Goal: Transaction & Acquisition: Purchase product/service

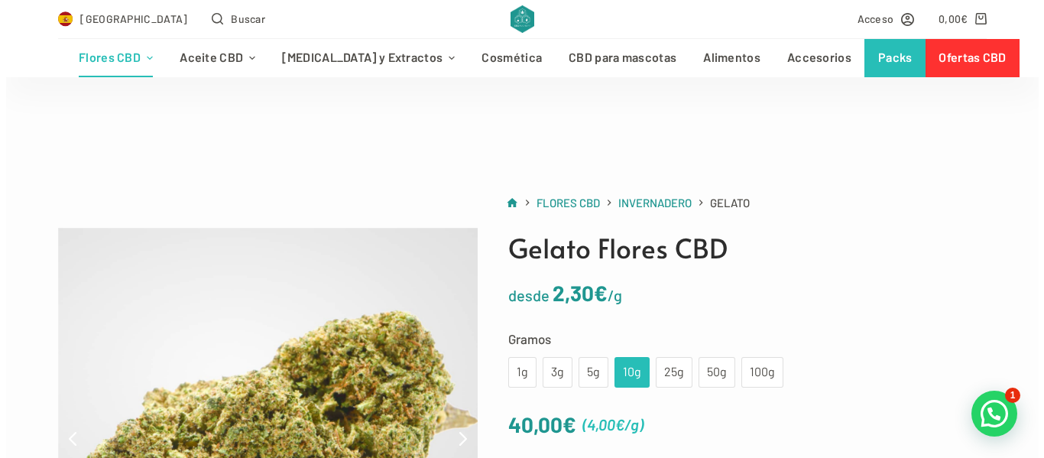
scroll to position [306, 0]
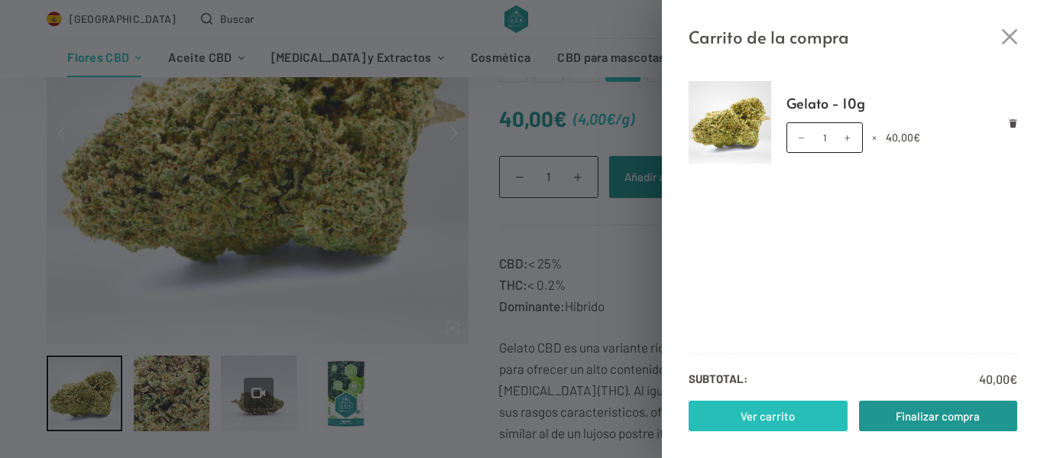
click at [778, 421] on link "Ver carrito" at bounding box center [768, 415] width 159 height 31
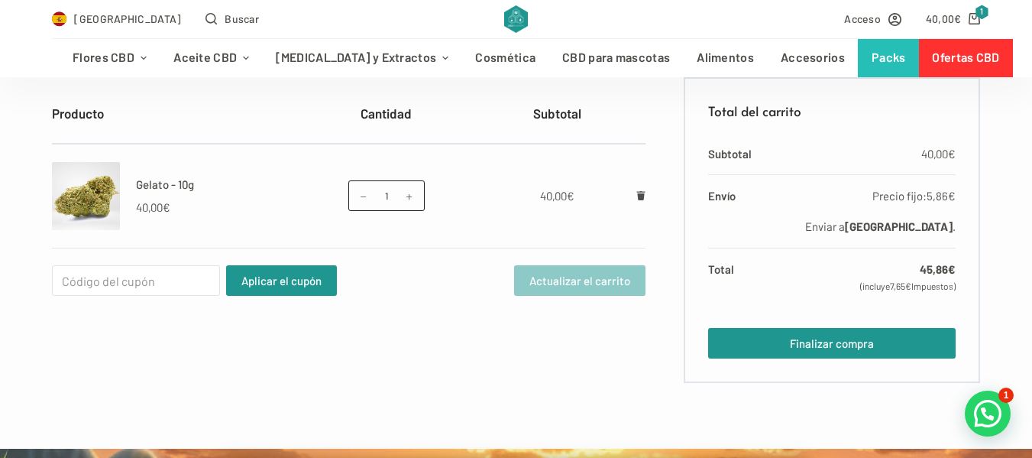
scroll to position [459, 0]
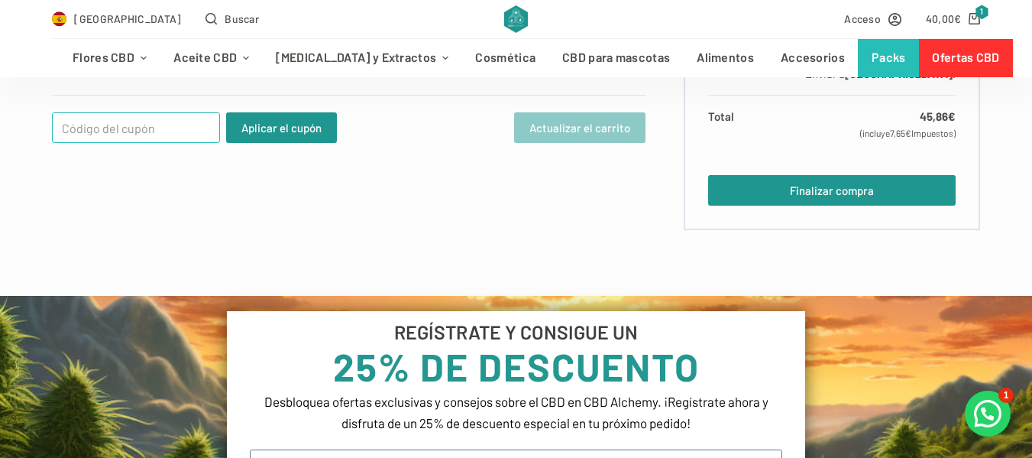
click at [152, 135] on input "Cupón:" at bounding box center [136, 127] width 168 height 31
type input "WELCOME25"
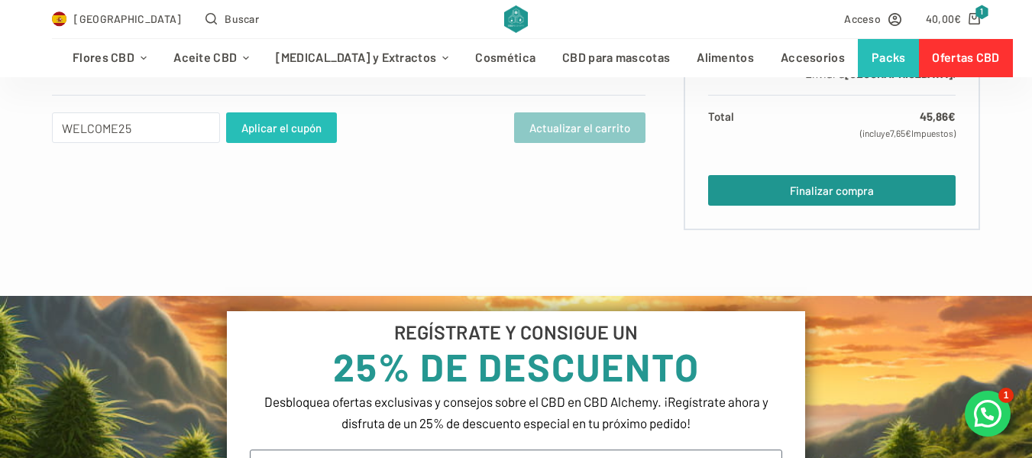
click at [257, 129] on button "Aplicar el cupón" at bounding box center [281, 127] width 111 height 31
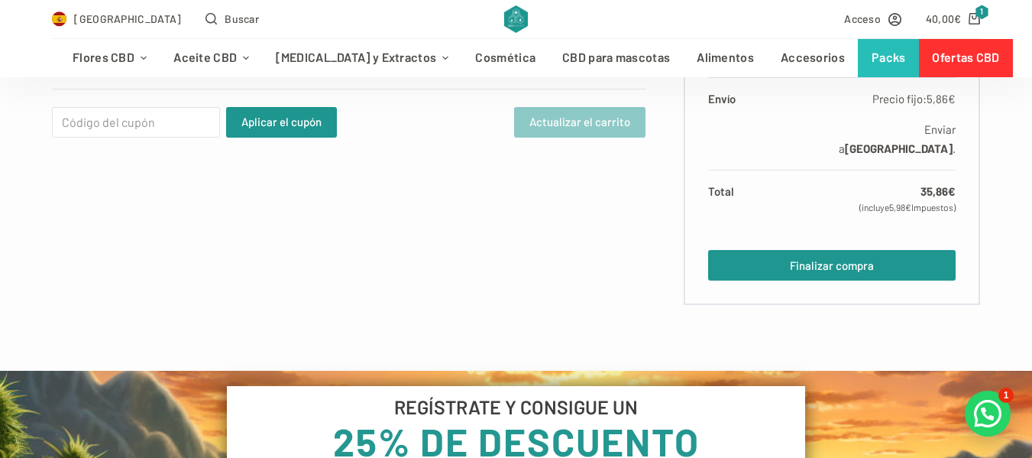
scroll to position [612, 0]
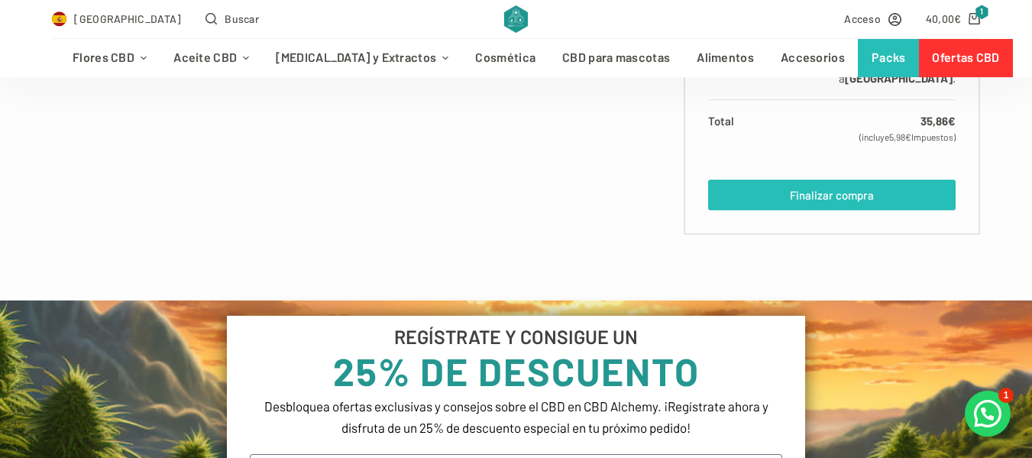
click at [806, 180] on link "Finalizar compra" at bounding box center [832, 195] width 248 height 31
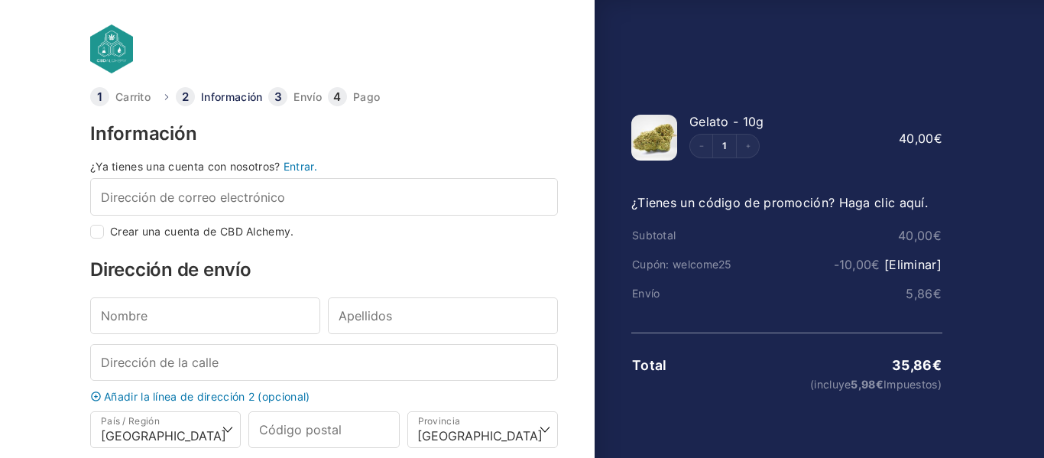
select select "B"
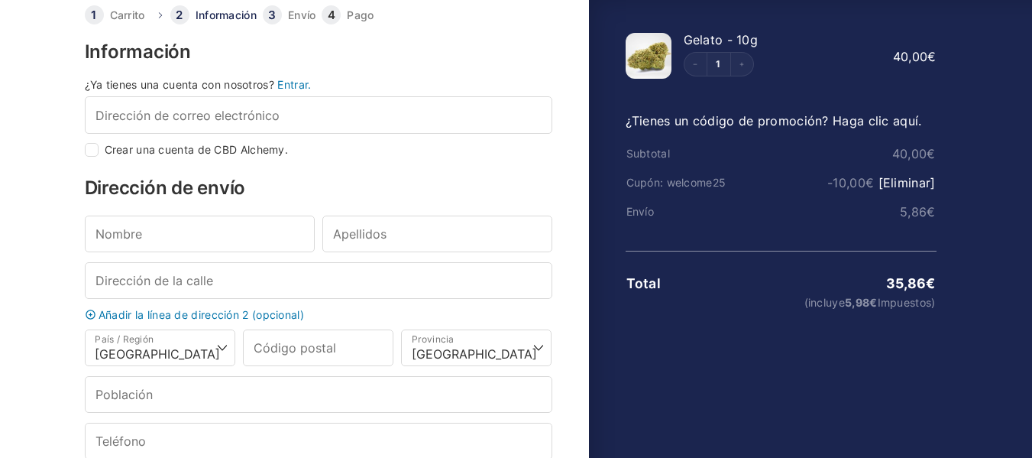
scroll to position [76, 0]
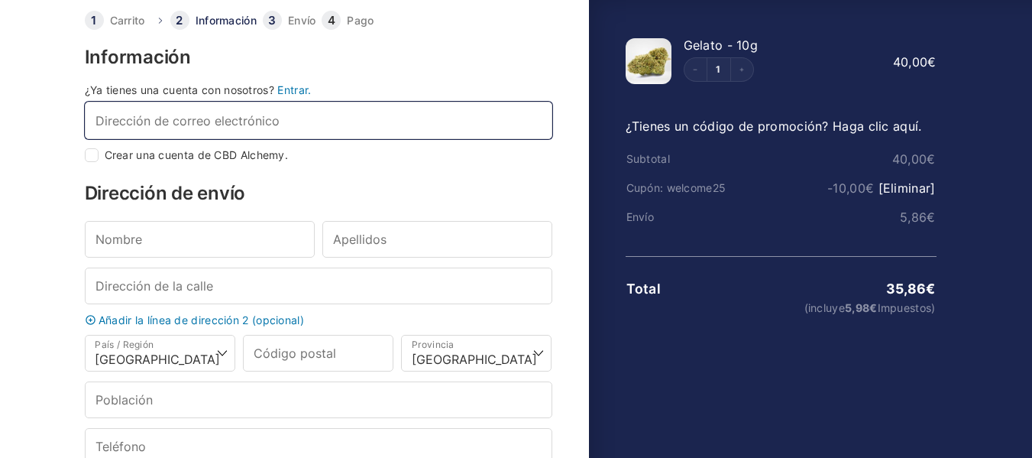
click at [255, 117] on input "Dirección de correo electrónico *" at bounding box center [319, 120] width 468 height 37
type input "eva"
checkbox input "true"
type input "evarodriguez@copc.cat"
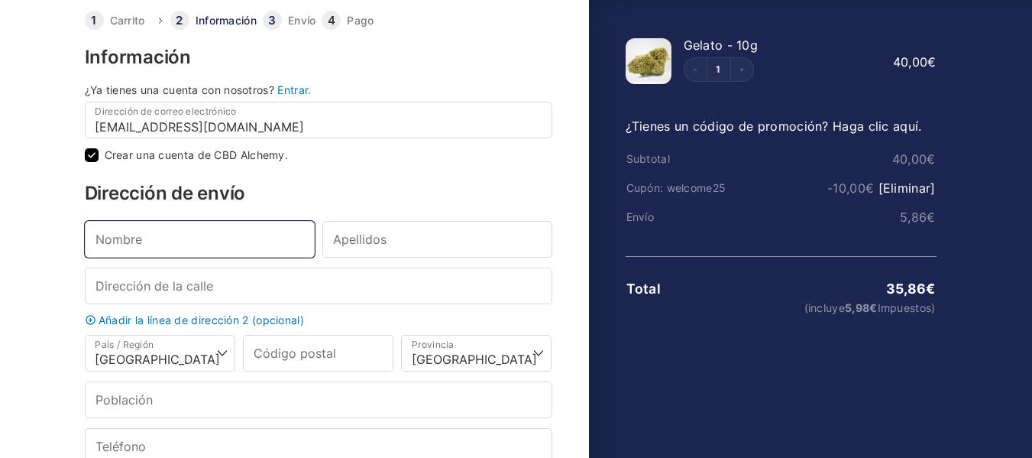
click at [225, 245] on input "Nombre *" at bounding box center [200, 239] width 230 height 37
type input "Eva"
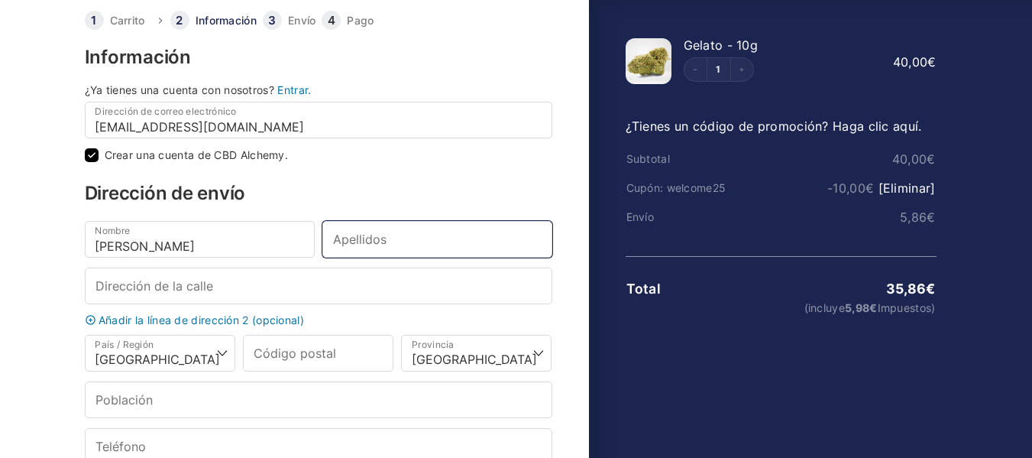
click at [434, 245] on input "Apellidos *" at bounding box center [438, 239] width 230 height 37
type input "Rodríguez"
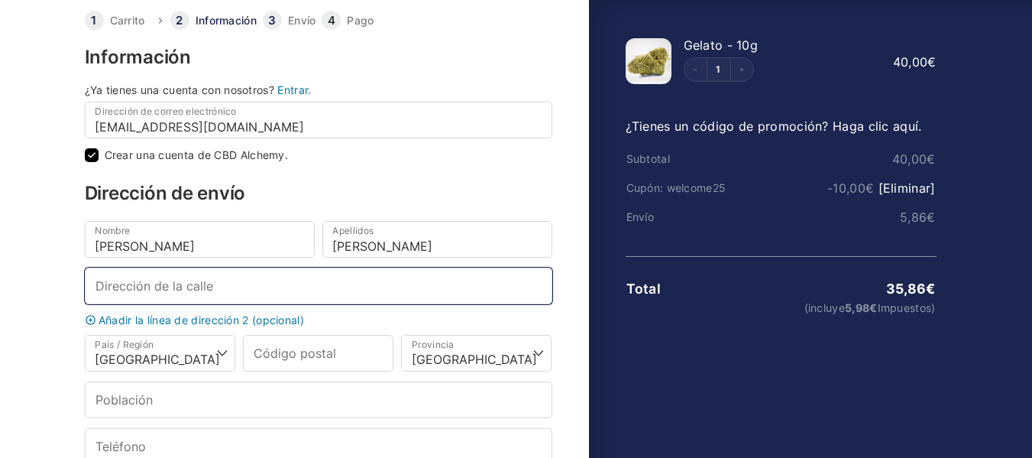
click at [144, 282] on input "Dirección de la calle *" at bounding box center [319, 285] width 468 height 37
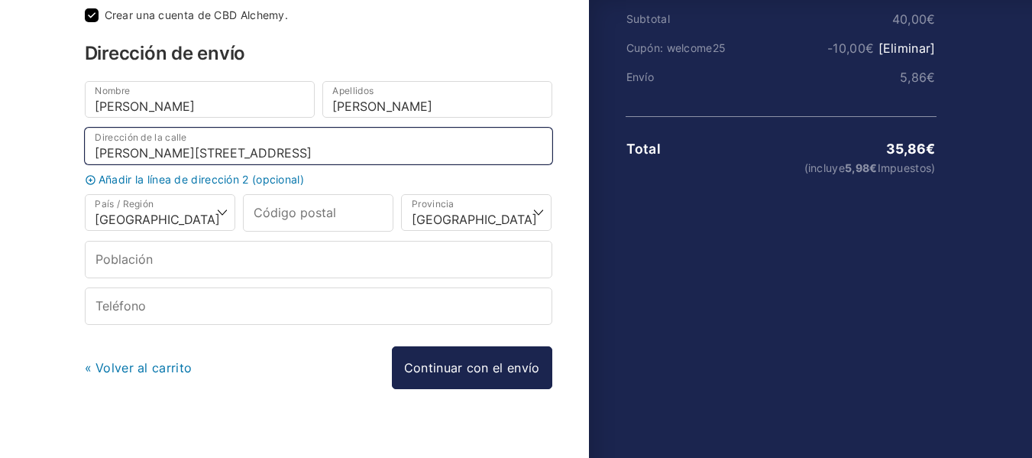
scroll to position [229, 0]
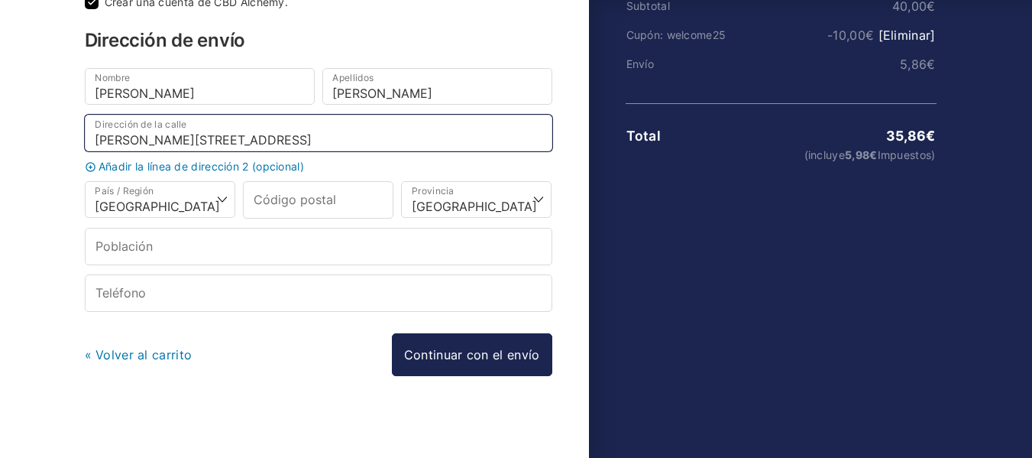
type input "Calle Bruc, 7, 3º 2ª"
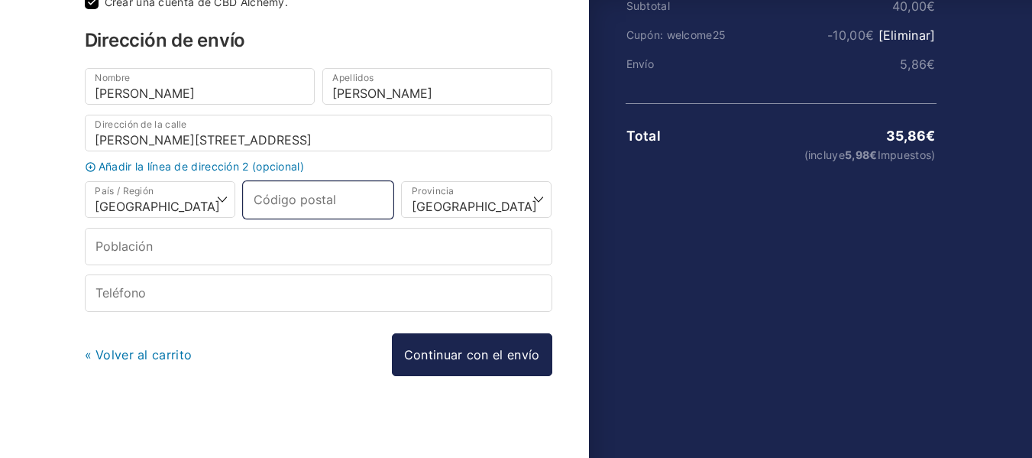
click at [300, 206] on input "Código postal *" at bounding box center [318, 199] width 151 height 37
type input "08010"
select select
type input "Barcelona"
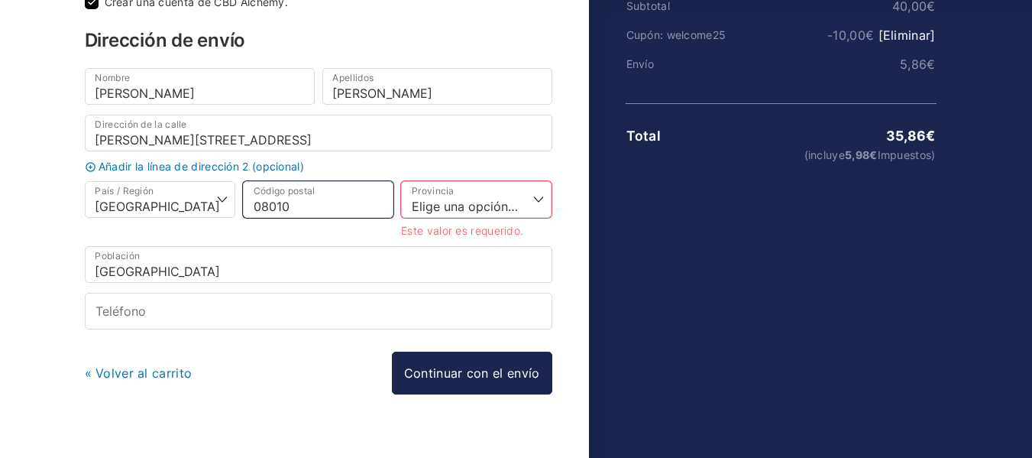
type input "08010"
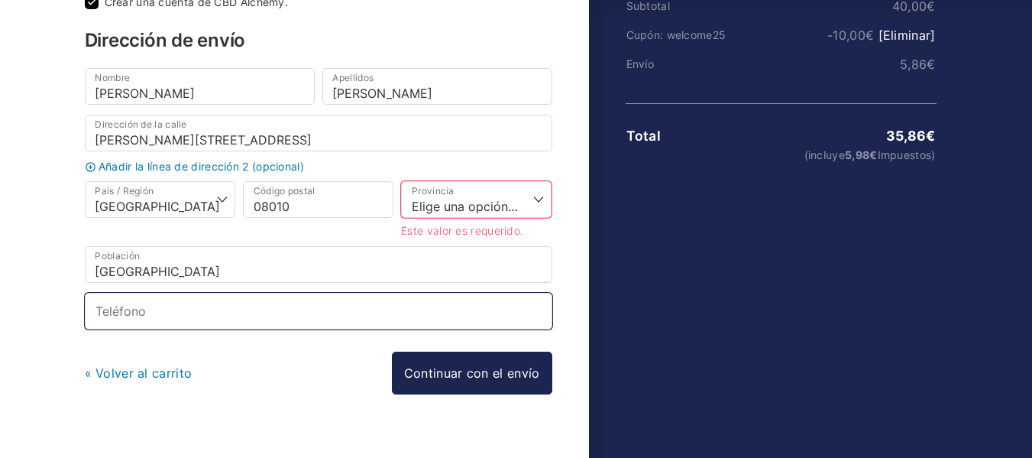
select select
click at [203, 315] on input "Teléfono *" at bounding box center [319, 311] width 468 height 37
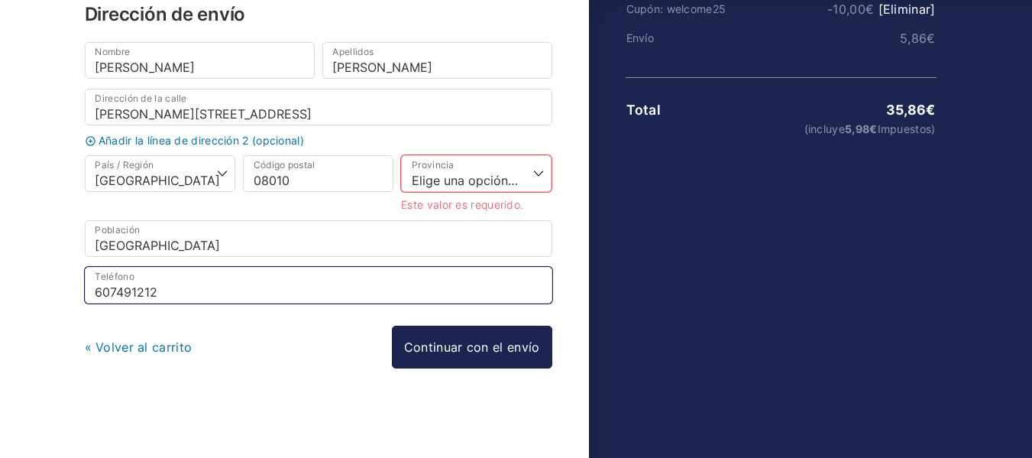
type input "607491212"
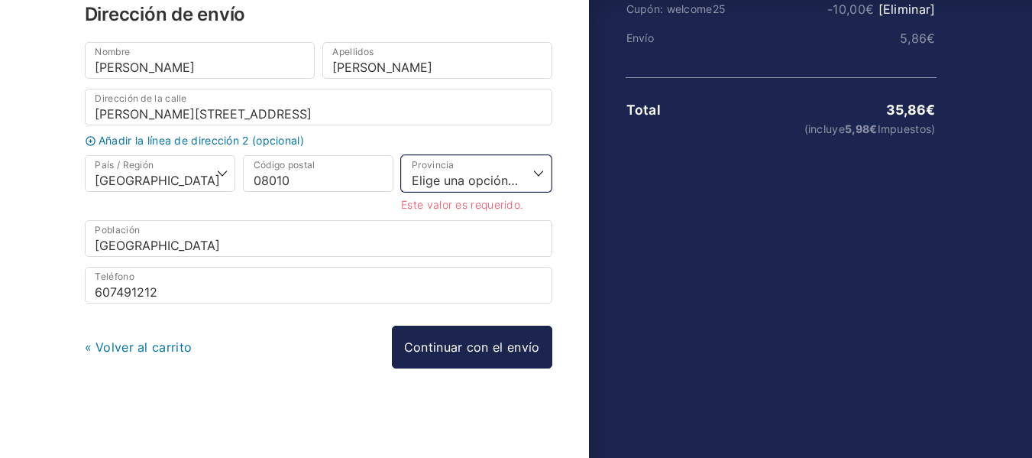
click at [524, 173] on select "Elige una opción… La Coruña Álava Albacete Alicante Almería Asturias Ávila Bada…" at bounding box center [476, 173] width 151 height 37
select select "B"
click at [401, 173] on select "Elige una opción… La Coruña Álava Albacete Alicante Almería Asturias Ávila Bada…" at bounding box center [476, 173] width 151 height 37
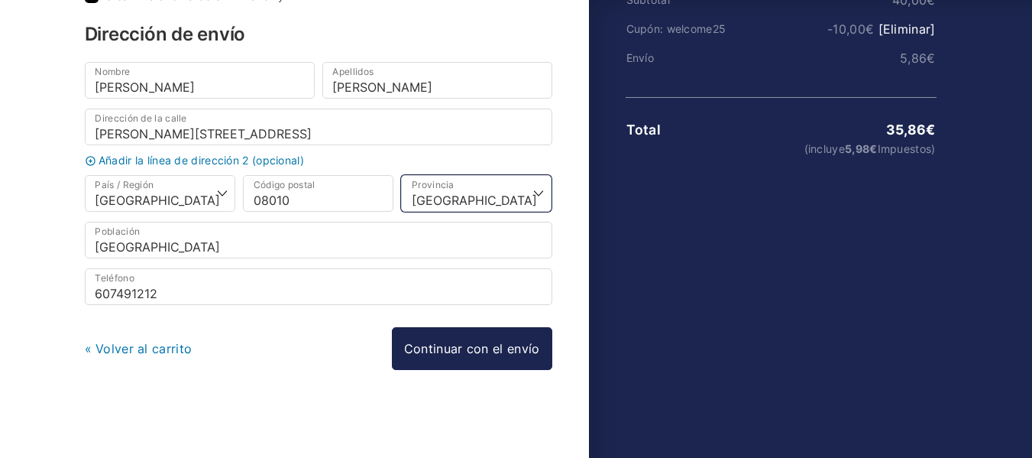
scroll to position [237, 0]
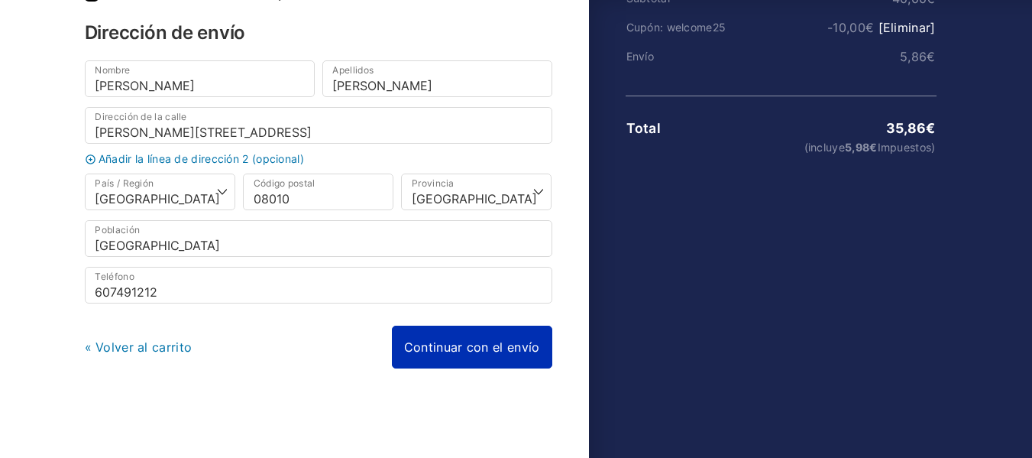
click at [499, 356] on link "Continuar con el envío" at bounding box center [472, 347] width 160 height 43
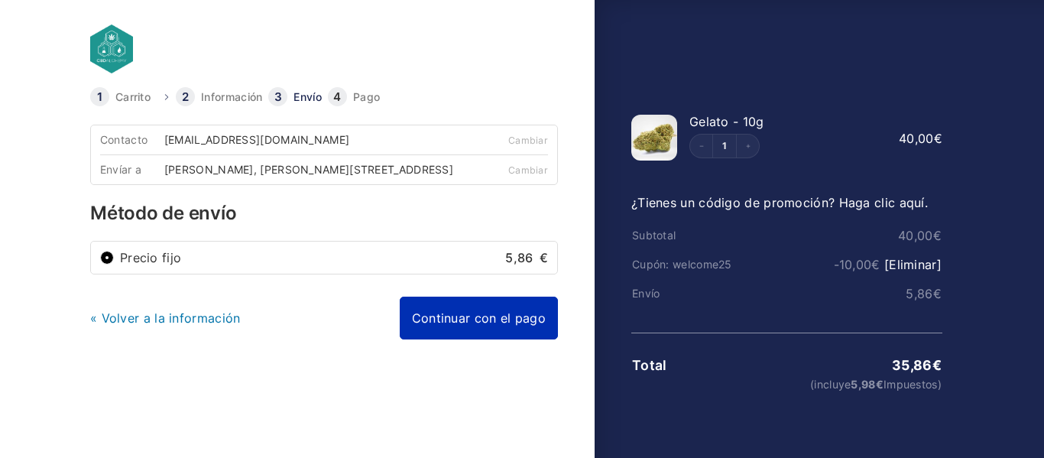
click at [498, 320] on link "Continuar con el pago" at bounding box center [479, 318] width 158 height 43
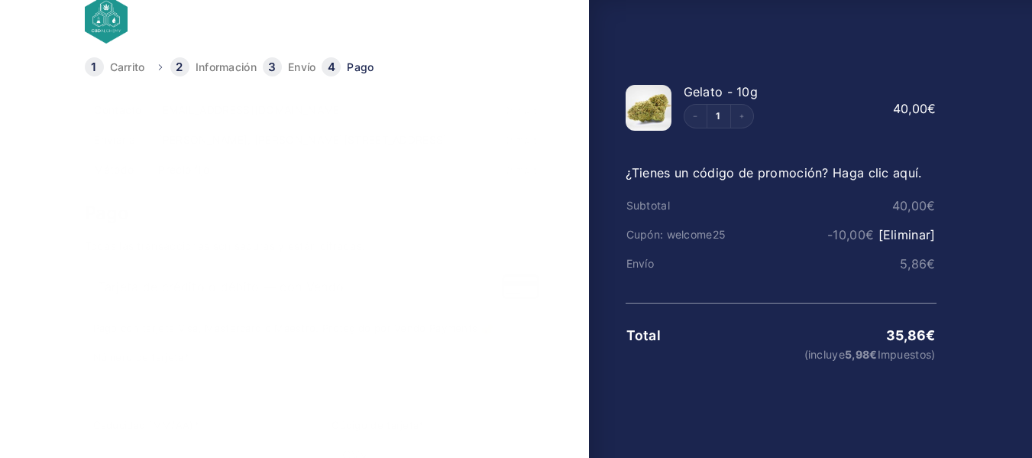
scroll to position [29, 0]
